Goal: Transaction & Acquisition: Purchase product/service

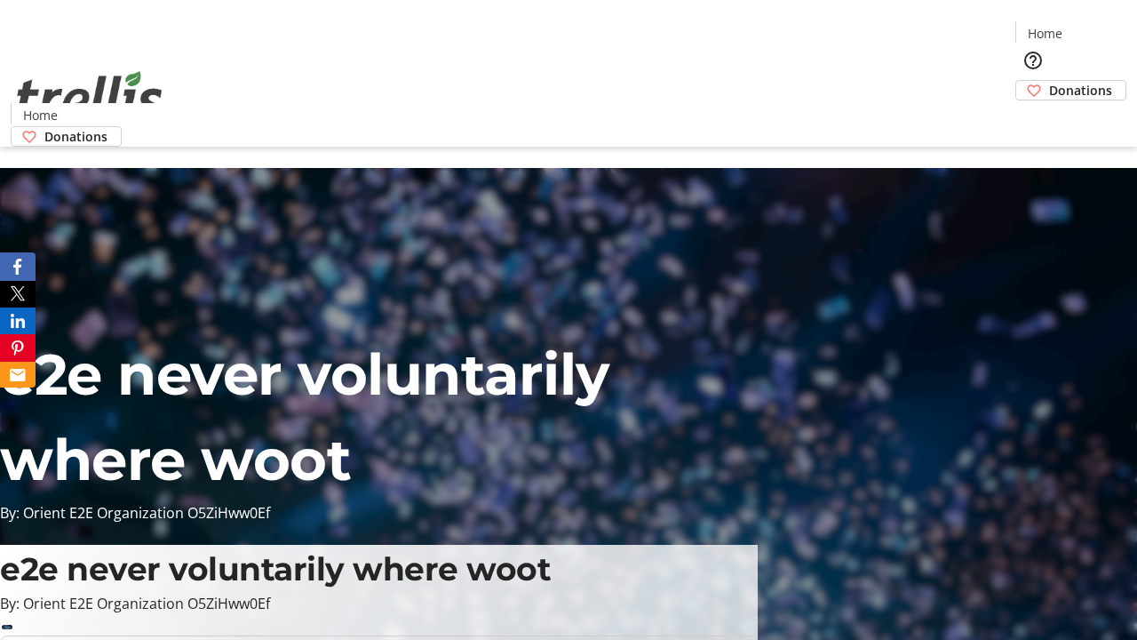
click at [1049, 81] on span "Donations" at bounding box center [1080, 90] width 63 height 19
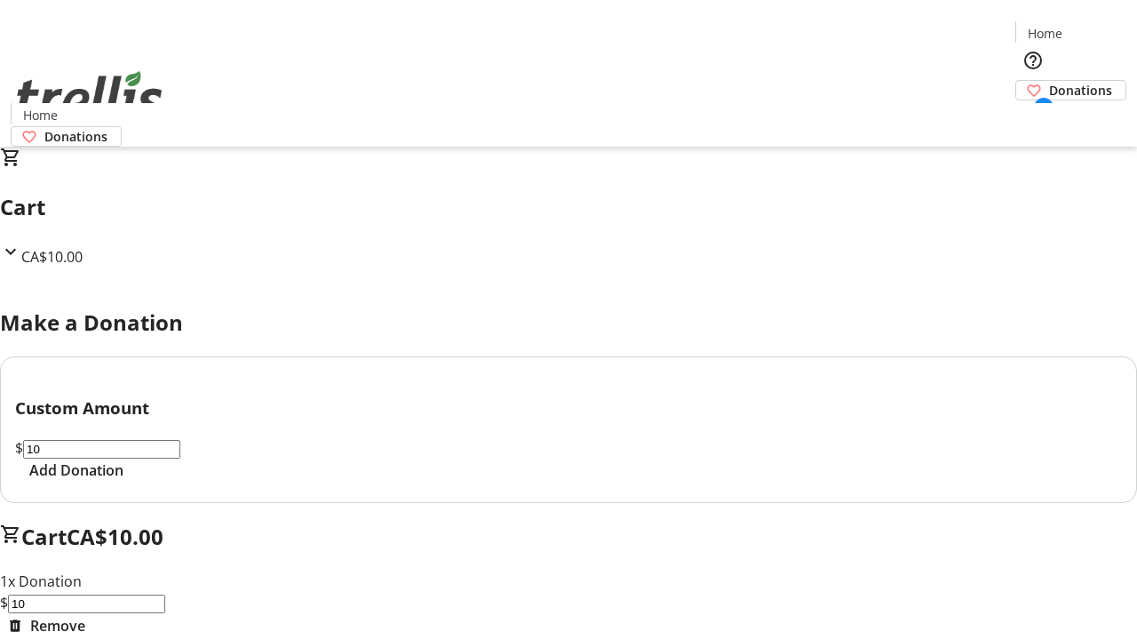
select select "CA"
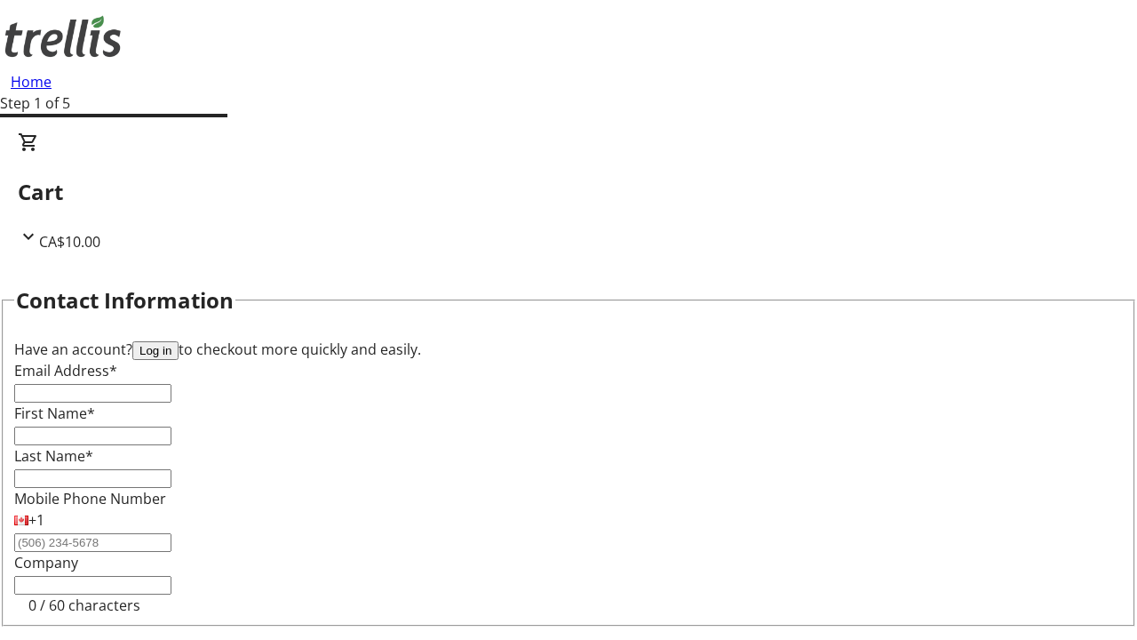
click at [179, 341] on button "Log in" at bounding box center [155, 350] width 46 height 19
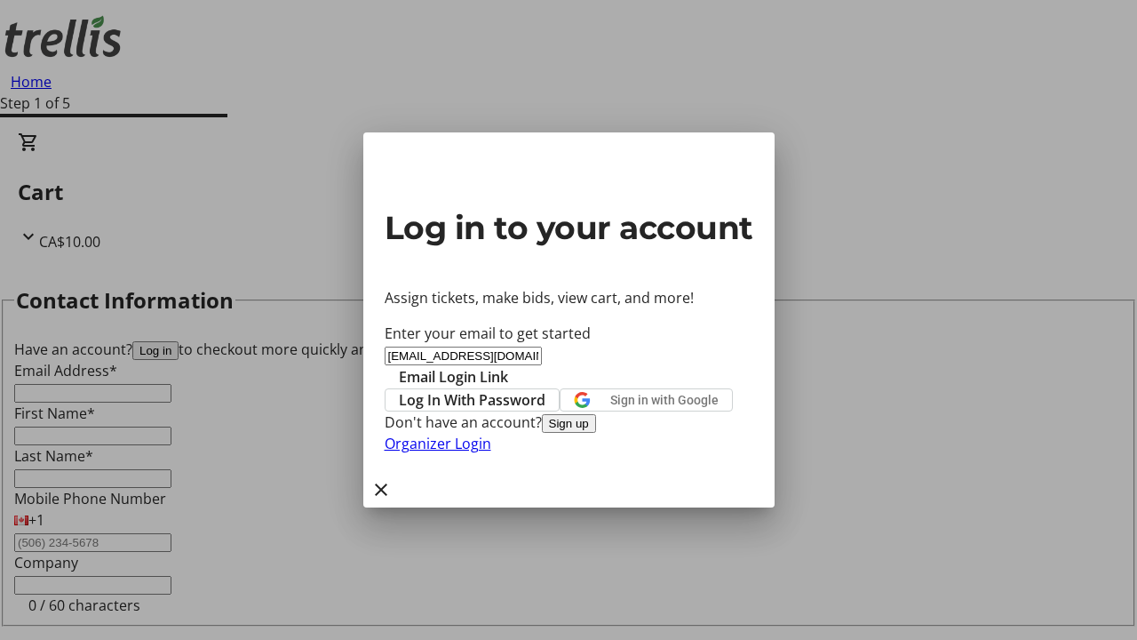
type input "[EMAIL_ADDRESS][DOMAIN_NAME]"
click at [508, 366] on span "Email Login Link" at bounding box center [453, 376] width 109 height 21
